Goal: Task Accomplishment & Management: Use online tool/utility

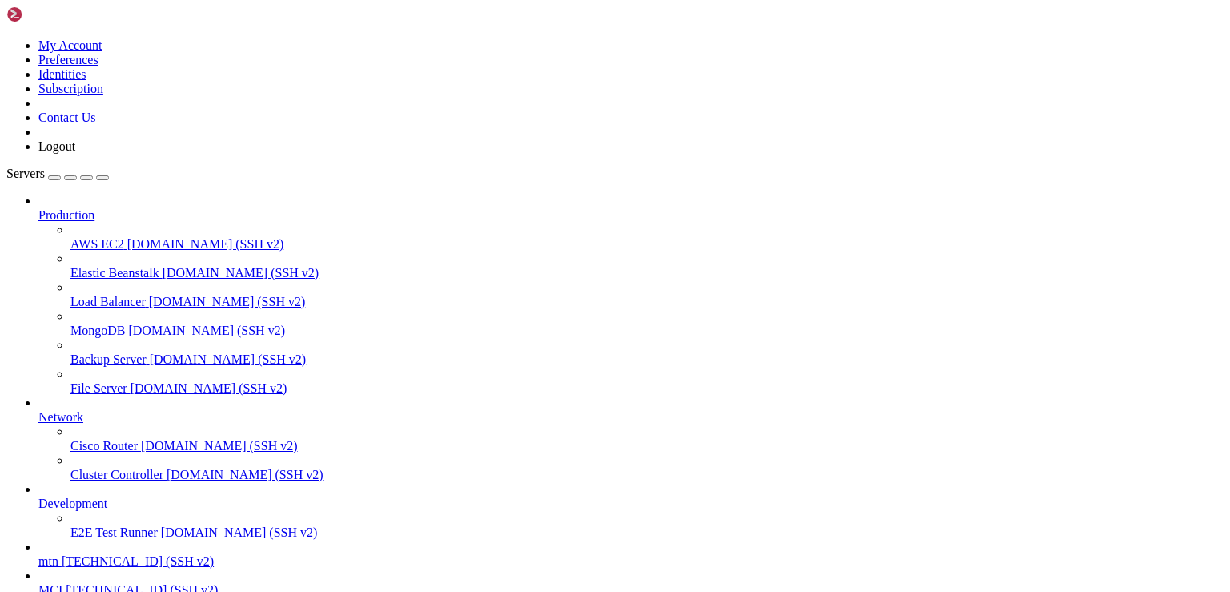
scroll to position [139, 0]
click at [98, 8] on img at bounding box center [52, 14] width 92 height 16
click at [98, 14] on img at bounding box center [52, 14] width 92 height 16
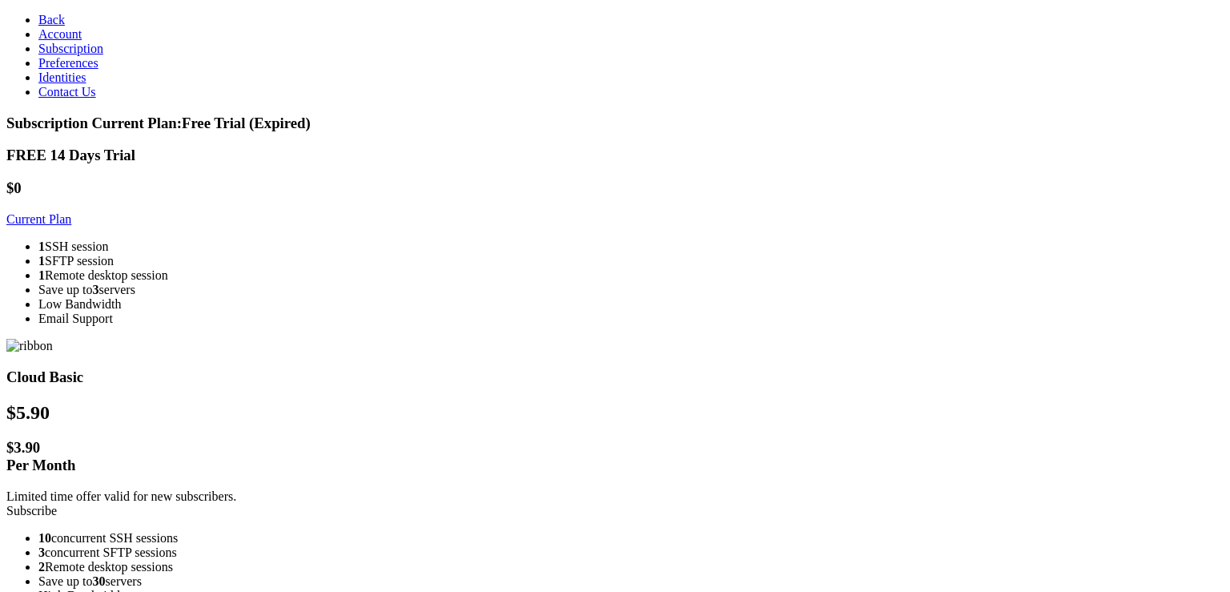
click at [71, 213] on link "Current Plan" at bounding box center [38, 219] width 65 height 14
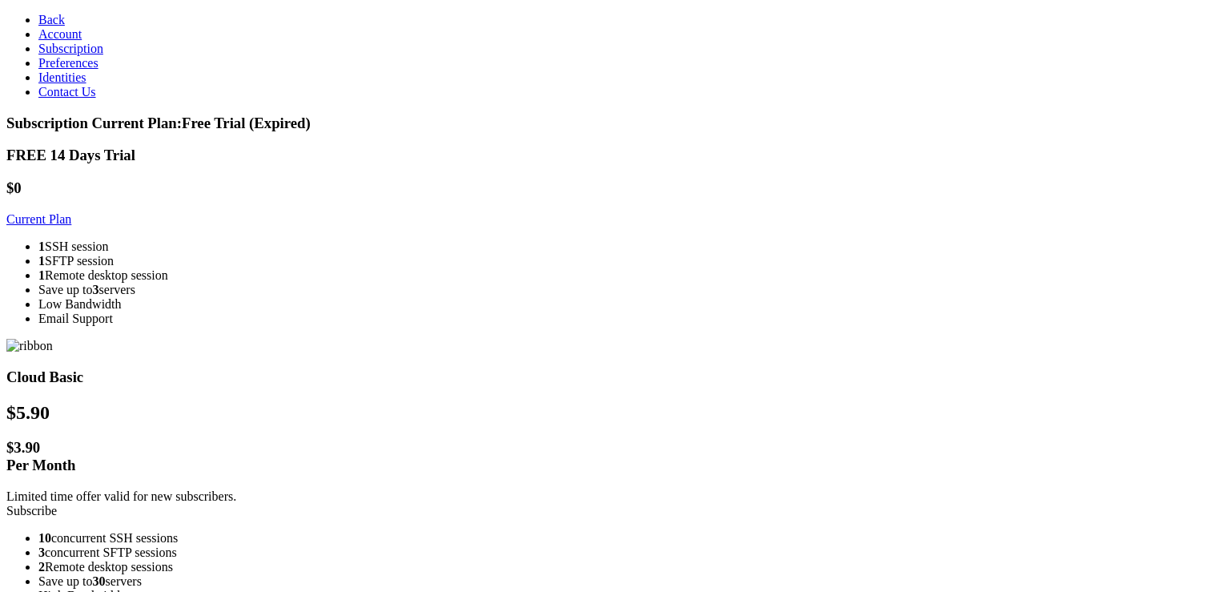
click at [325, 297] on li "Save up to 3 servers" at bounding box center [630, 290] width 1185 height 14
click at [324, 326] on ul "1 SSH session 1 SFTP session 1 Remote desktop session Save up to 3 servers Low …" at bounding box center [614, 282] width 1217 height 86
click at [293, 115] on div "Subscription Current Plan: Free Trial (Expired)" at bounding box center [614, 124] width 1217 height 18
click at [50, 26] on link "Back" at bounding box center [51, 20] width 26 height 14
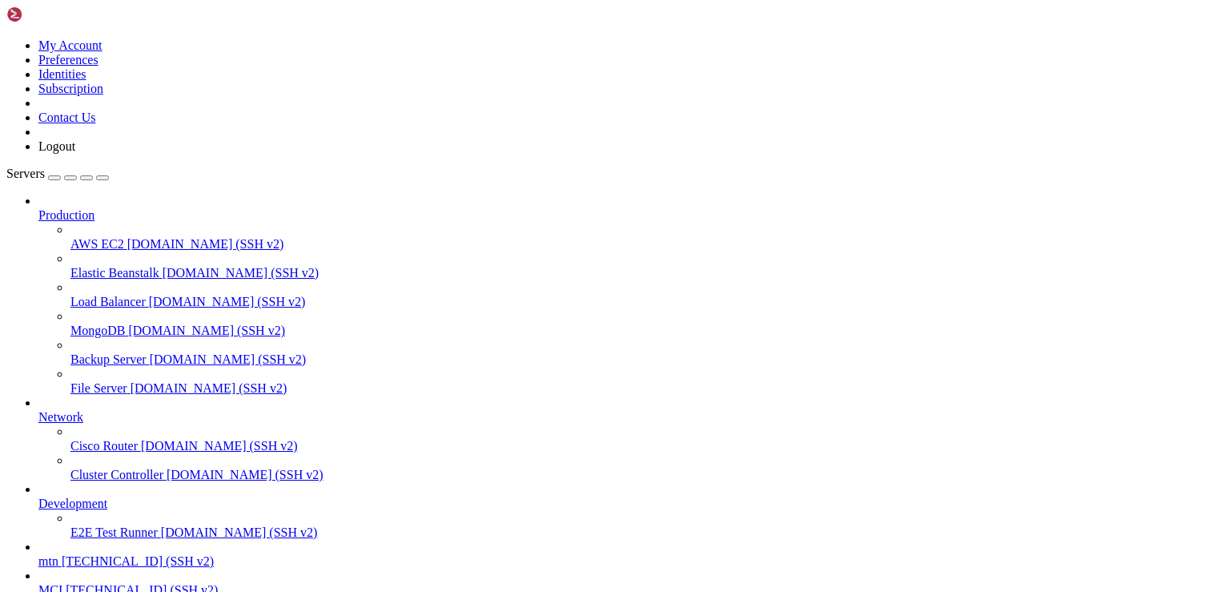
click at [46, 18] on img at bounding box center [52, 14] width 92 height 16
click at [6, 15] on link at bounding box center [52, 18] width 92 height 14
click at [14, 15] on img at bounding box center [52, 14] width 92 height 16
click at [16, 15] on img at bounding box center [52, 14] width 92 height 16
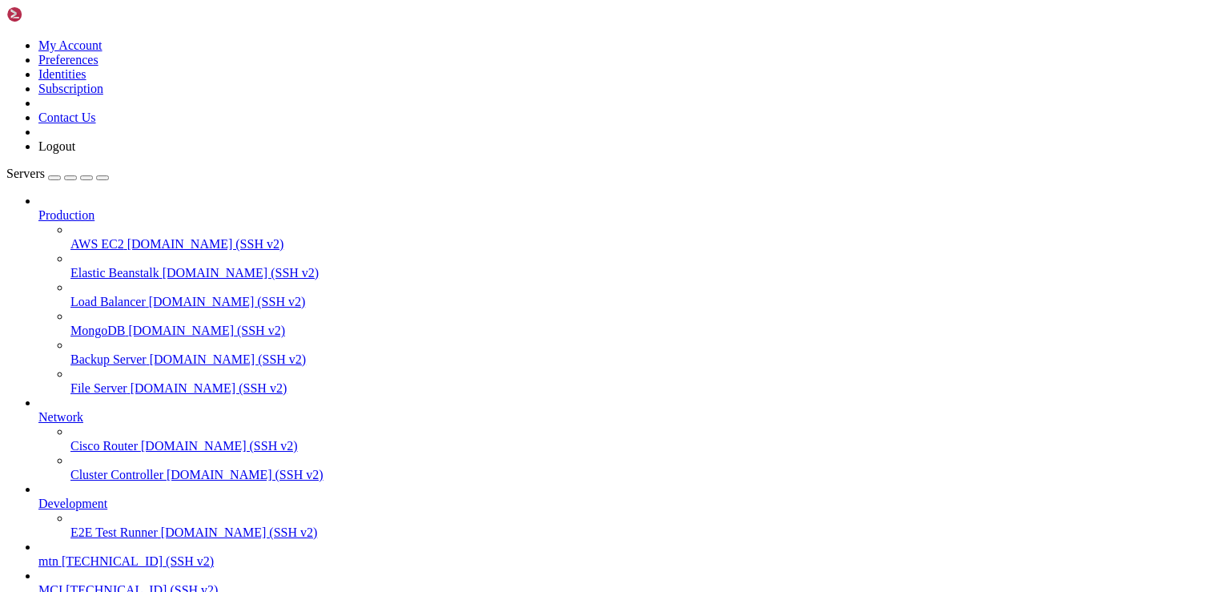
click at [90, 11] on img at bounding box center [52, 14] width 92 height 16
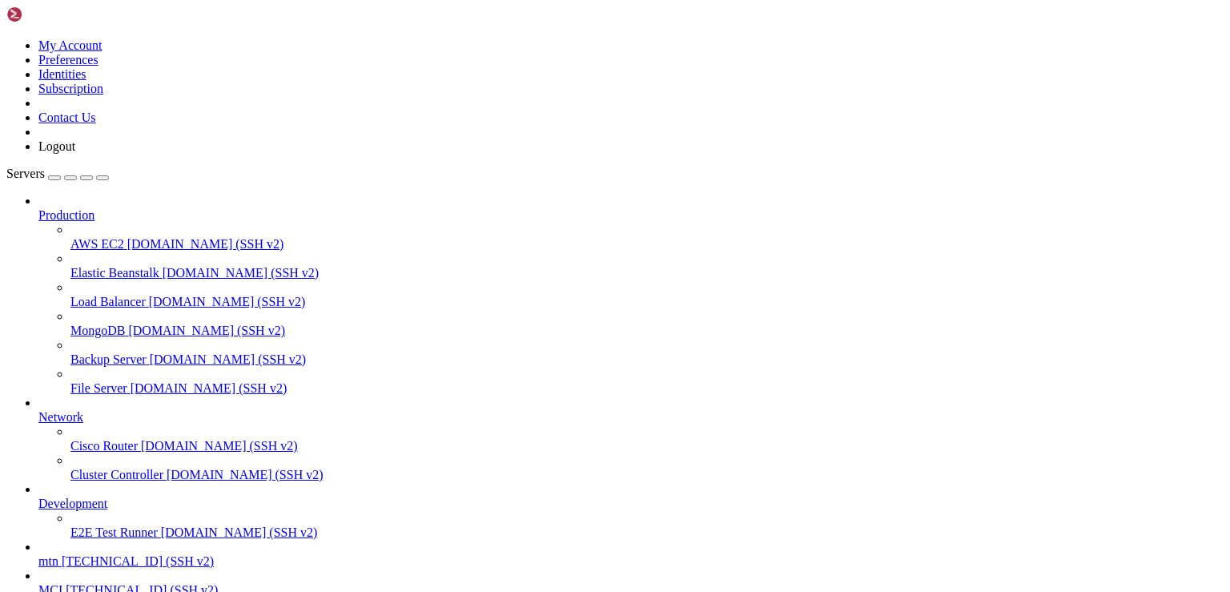
click at [6, 38] on link at bounding box center [6, 38] width 0 height 0
click at [75, 153] on link "Logout" at bounding box center [56, 146] width 37 height 14
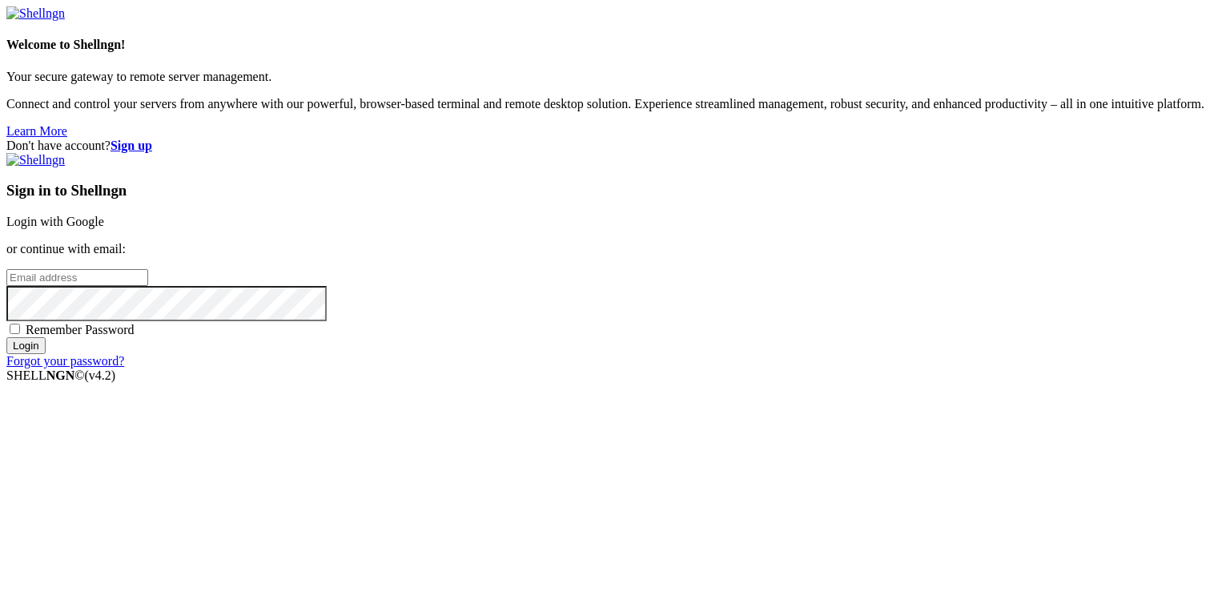
click at [148, 286] on input "email" at bounding box center [77, 277] width 142 height 17
click at [1084, 255] on div "Don't have account? Sign up Sign in to Shellngn Login with Google or continue w…" at bounding box center [614, 254] width 1217 height 230
click at [148, 283] on input "email" at bounding box center [77, 277] width 142 height 17
click at [1054, 368] on div "Don't have account? Sign up Sign in to Shellngn Login with Google or continue w…" at bounding box center [614, 254] width 1217 height 230
click at [104, 223] on link "Login with Google" at bounding box center [55, 222] width 98 height 14
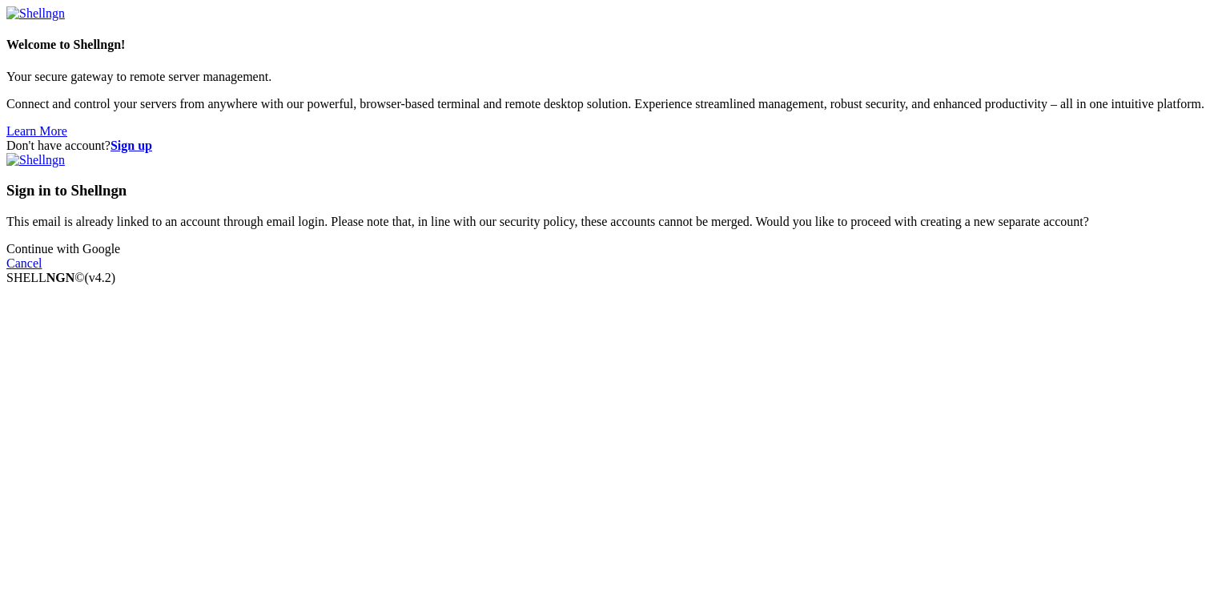
click at [120, 255] on link "Continue with Google" at bounding box center [63, 249] width 114 height 14
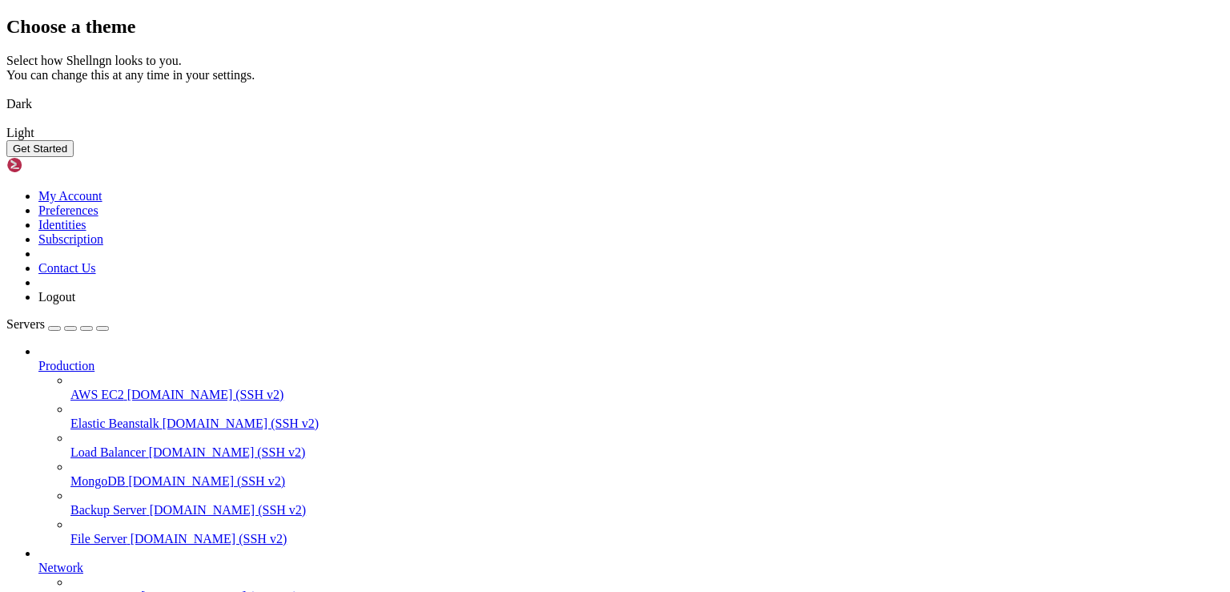
click at [74, 157] on button "Get Started" at bounding box center [39, 148] width 67 height 17
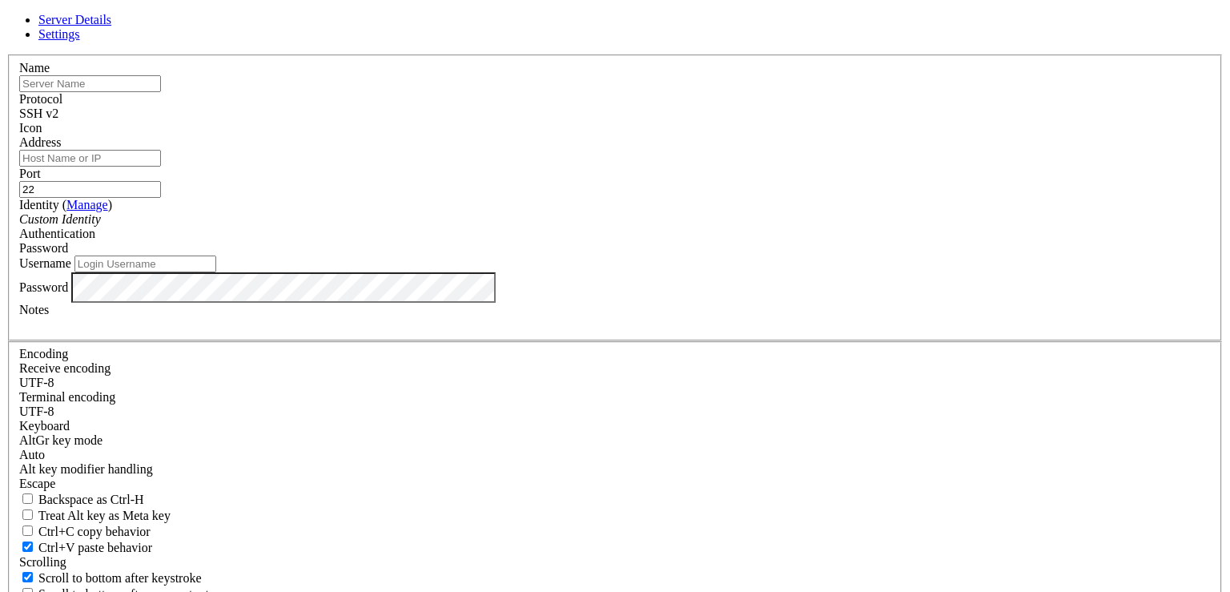
paste input "[TECHNICAL_ID]"
type input "[TECHNICAL_ID]"
paste input "[TECHNICAL_ID]"
type input "[TECHNICAL_ID]"
click at [216, 272] on input "Username" at bounding box center [145, 263] width 142 height 17
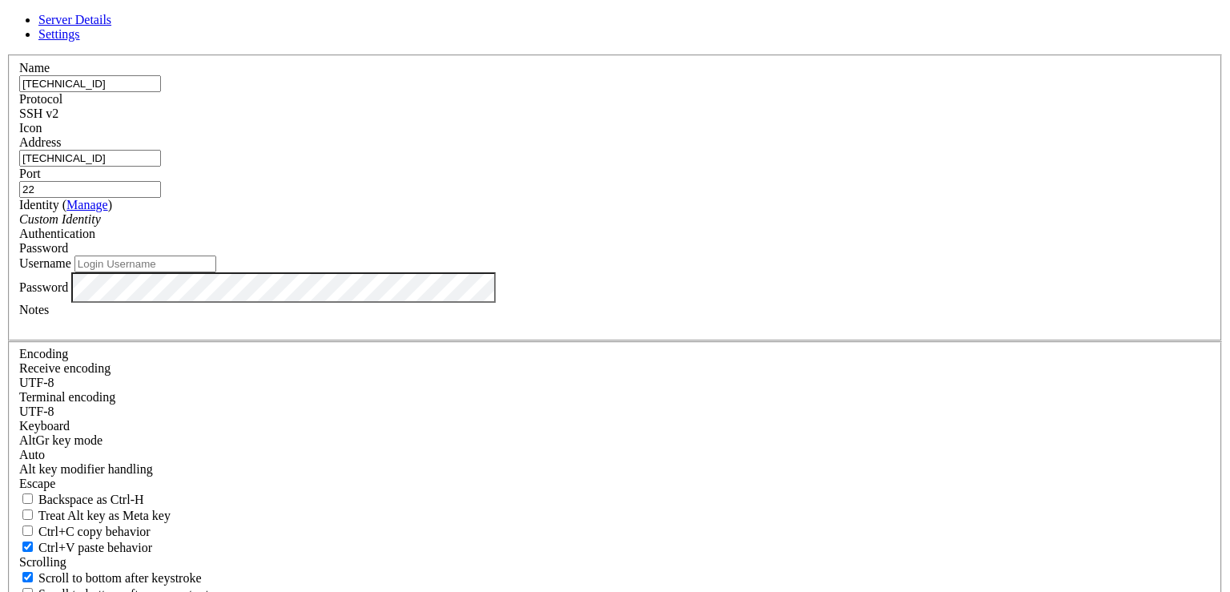
paste input "root"
type input "root"
click at [427, 332] on div "Notes" at bounding box center [615, 317] width 1192 height 29
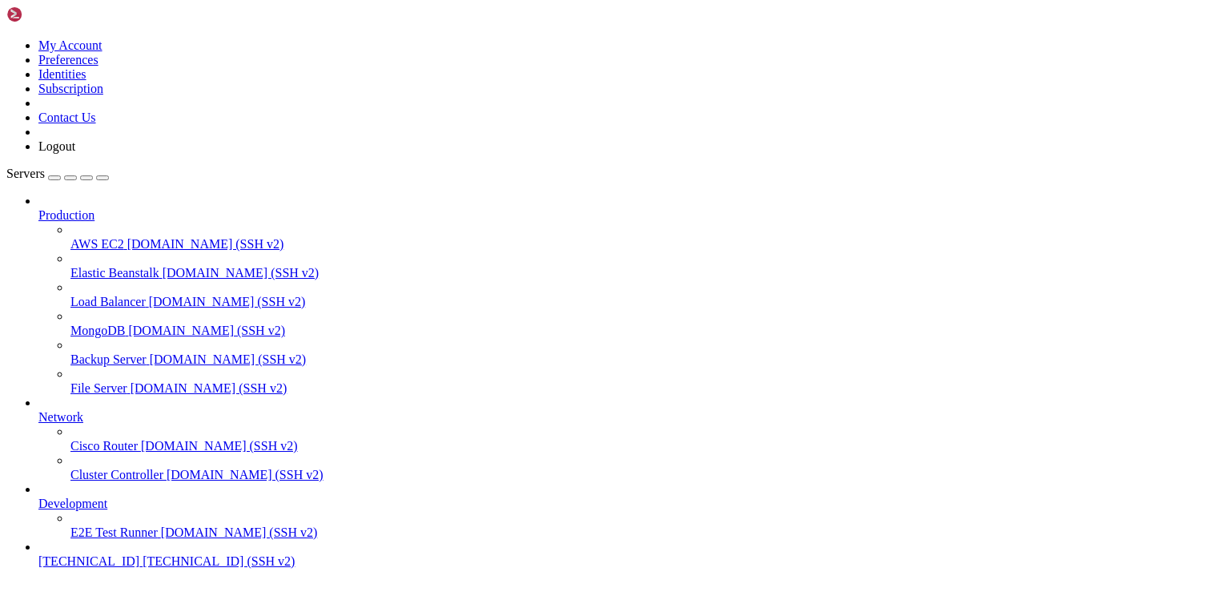
scroll to position [54, 0]
click at [85, 554] on span "[TECHNICAL_ID]" at bounding box center [88, 561] width 101 height 14
